Goal: Task Accomplishment & Management: Manage account settings

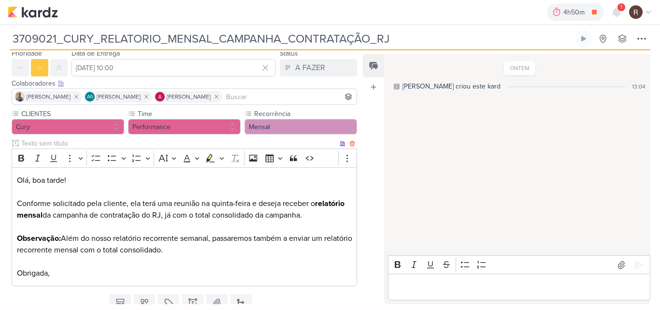
scroll to position [48, 0]
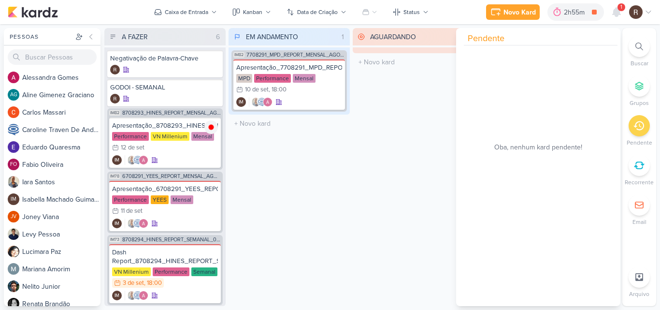
click at [417, 142] on div "AGUARDANDO 0 Mover Para Esquerda Mover Para Direita [GEOGRAPHIC_DATA] O título …" at bounding box center [413, 167] width 121 height 278
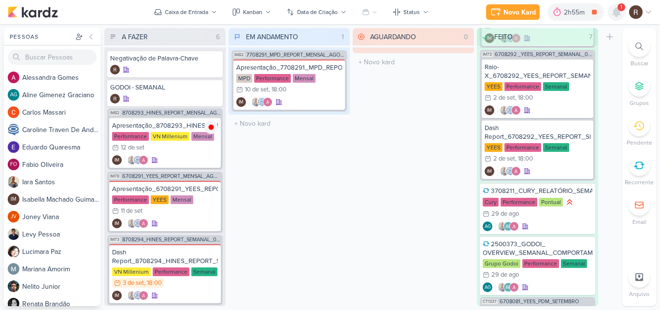
click at [613, 14] on icon at bounding box center [617, 12] width 8 height 9
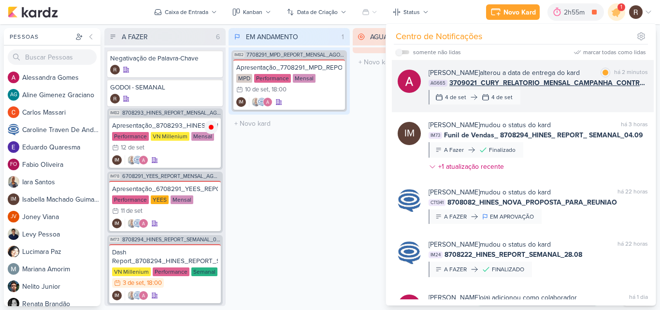
click at [582, 92] on div "[PERSON_NAME] alterou a data de entrega do kard marcar como lida há 2 minutos A…" at bounding box center [538, 86] width 219 height 37
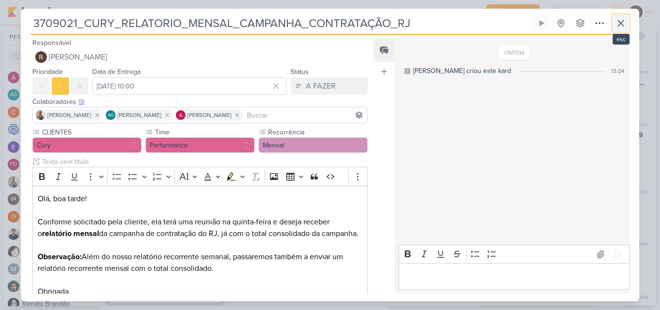
click at [625, 24] on icon at bounding box center [621, 23] width 12 height 12
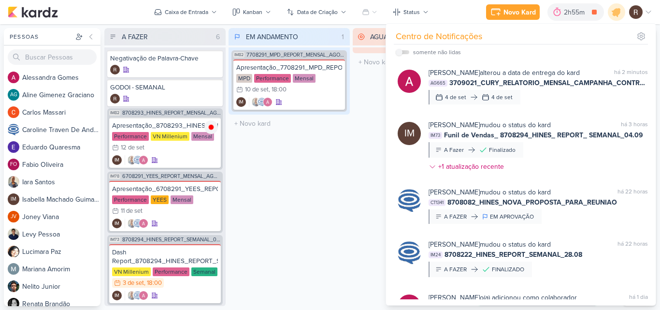
click at [262, 208] on div "EM ANDAMENTO 1 Mover Para Esquerda Mover Para Direita [GEOGRAPHIC_DATA] IM82 77…" at bounding box center [289, 167] width 121 height 278
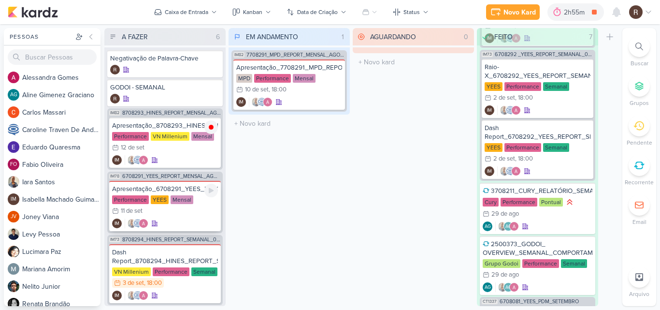
scroll to position [73, 0]
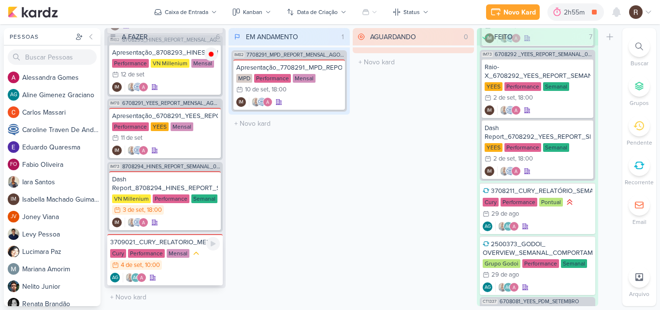
click at [195, 260] on div "Cury Performance Mensal 4/9 [DATE] 10:00" at bounding box center [165, 259] width 110 height 22
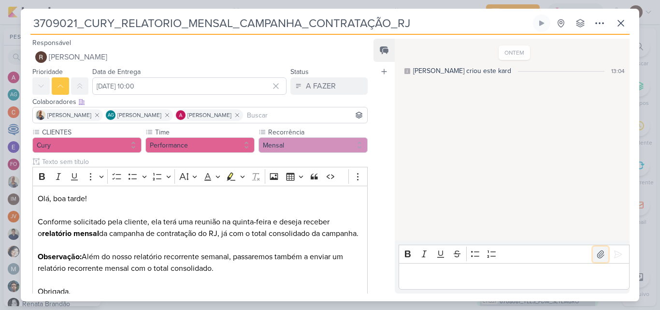
click at [596, 255] on icon at bounding box center [601, 254] width 10 height 10
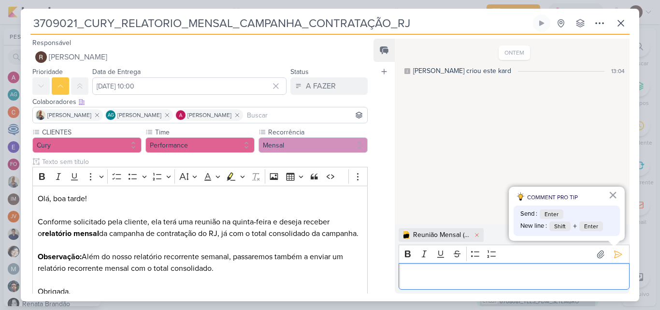
click at [458, 280] on p "Editor editing area: main" at bounding box center [513, 277] width 221 height 12
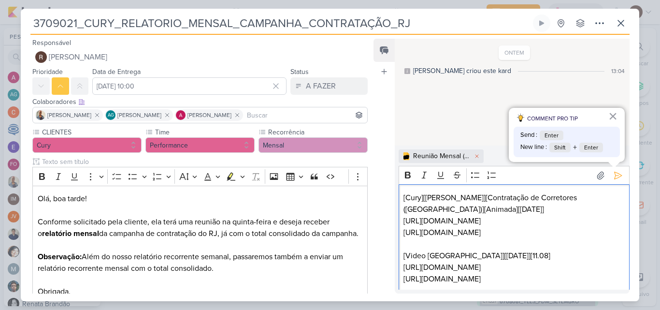
click at [596, 218] on p "[URL][DOMAIN_NAME]" at bounding box center [513, 221] width 221 height 12
click at [620, 234] on p "[URL][DOMAIN_NAME]" at bounding box center [513, 233] width 221 height 12
click at [592, 268] on p "[URL][DOMAIN_NAME]" at bounding box center [513, 267] width 221 height 12
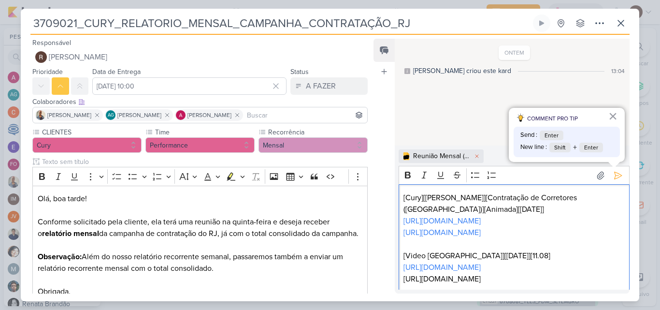
click at [617, 279] on p "[URL][DOMAIN_NAME]" at bounding box center [513, 279] width 221 height 12
click at [610, 175] on button at bounding box center [617, 175] width 15 height 15
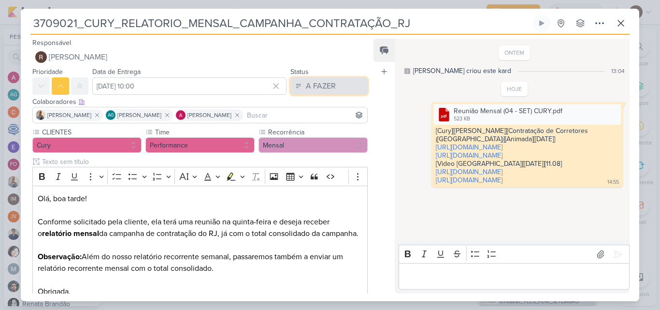
click at [339, 93] on button "A FAZER" at bounding box center [328, 85] width 77 height 17
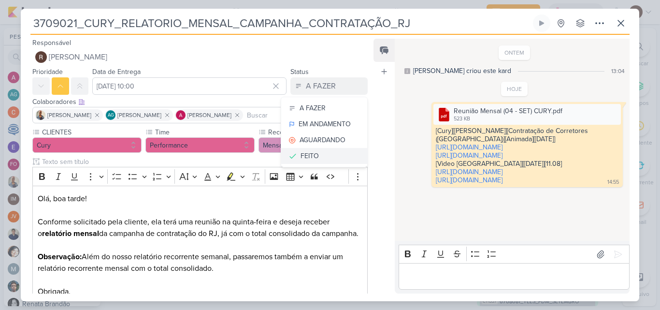
click at [309, 154] on div "FEITO" at bounding box center [310, 156] width 18 height 10
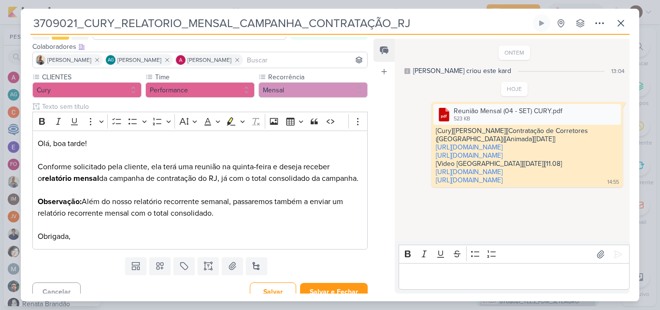
scroll to position [65, 0]
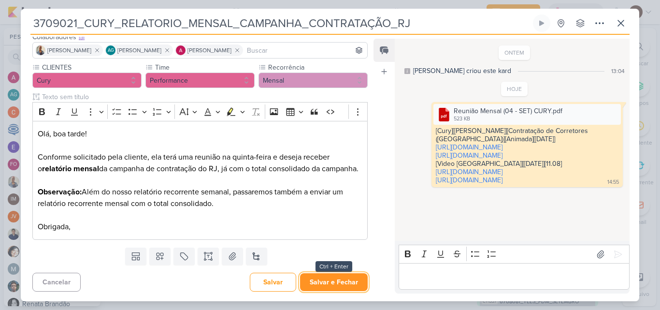
click at [318, 275] on button "Salvar e Fechar" at bounding box center [334, 282] width 68 height 18
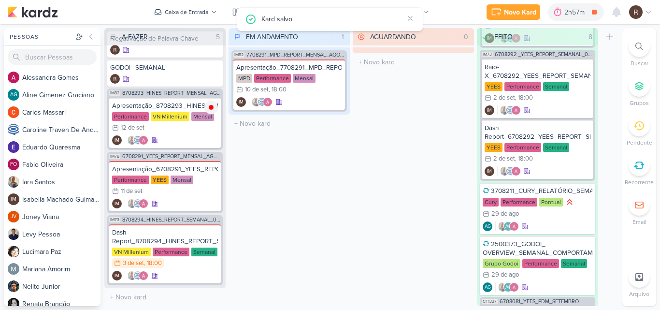
scroll to position [20, 0]
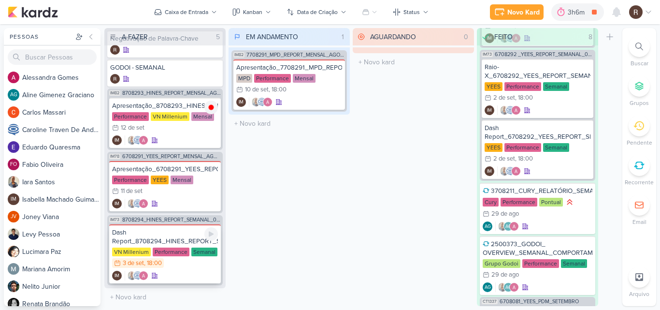
click at [182, 234] on div "Dash Report_8708294_HINES_REPORT_SEMANAL_04.09" at bounding box center [165, 236] width 106 height 17
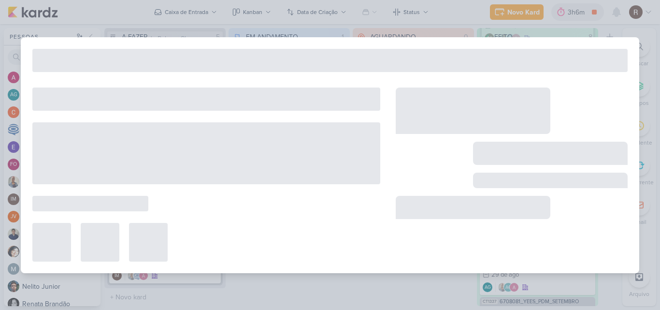
type input "Dash Report_8708294_HINES_REPORT_SEMANAL_04.09"
type input "[DATE] 18:00"
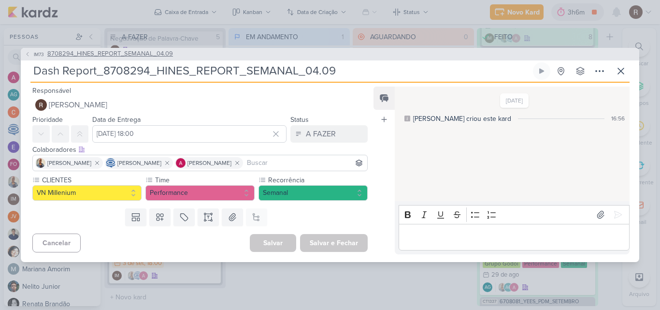
click at [162, 54] on span "8708294_HINES_REPORT_SEMANAL_04.09" at bounding box center [110, 54] width 126 height 10
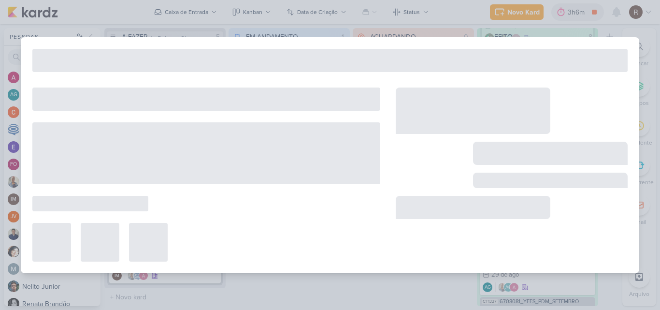
type input "8708294_HINES_REPORT_SEMANAL_04.09"
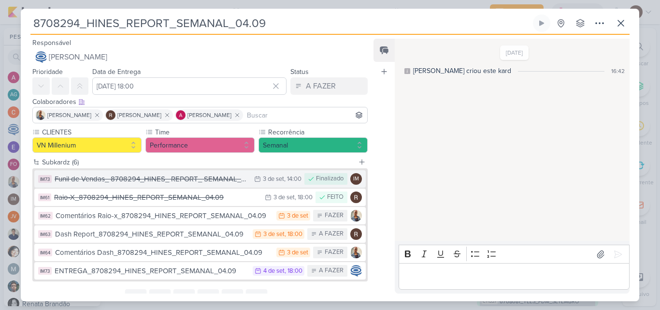
click at [222, 179] on div "Funil de Vendas_ 8708294_HINES_ REPORT_ SEMANAL_04.09" at bounding box center [152, 178] width 195 height 11
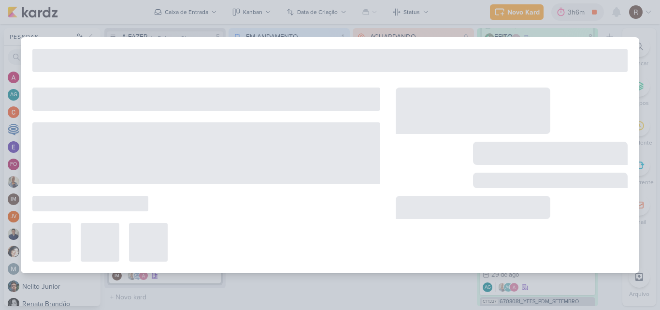
type input "Funil de Vendas_ 8708294_HINES_ REPORT_ SEMANAL_04.09"
type input "[DATE] 14:00"
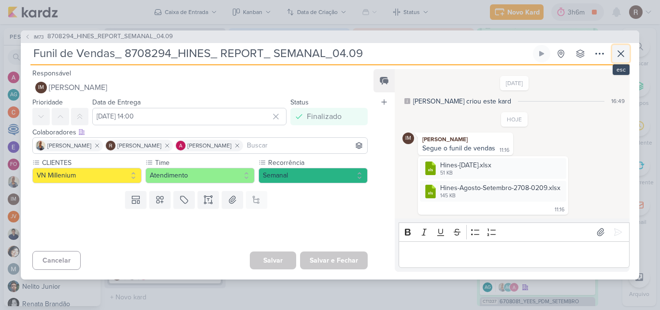
click at [620, 56] on icon at bounding box center [621, 54] width 12 height 12
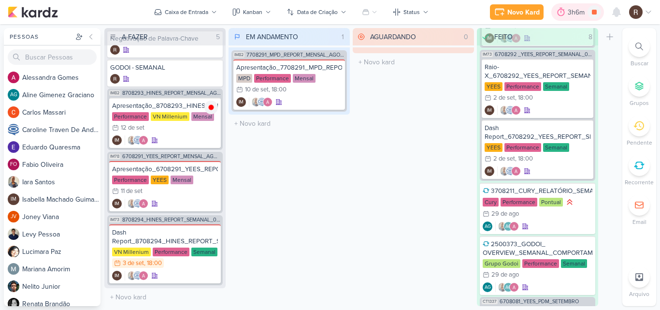
click at [560, 13] on icon at bounding box center [561, 12] width 10 height 10
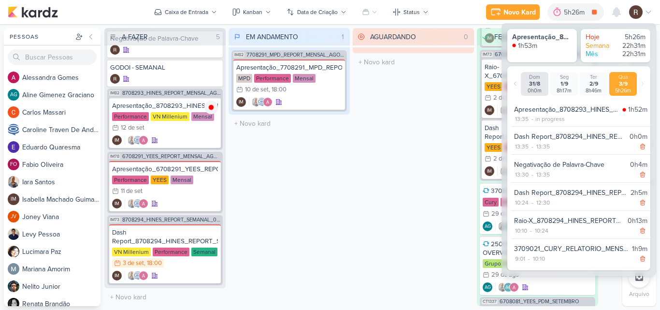
click at [435, 160] on div "AGUARDANDO 0 Mover Para Esquerda Mover Para Direita [GEOGRAPHIC_DATA] O título …" at bounding box center [413, 167] width 121 height 278
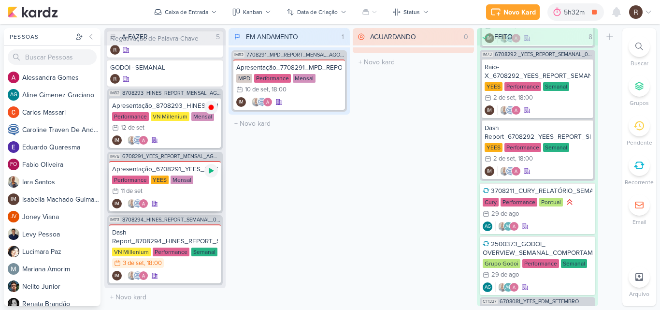
click at [209, 167] on icon at bounding box center [211, 171] width 8 height 8
